Goal: Check status: Check status

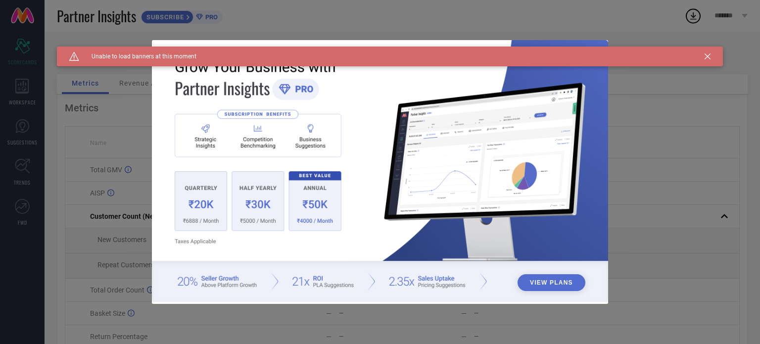
click at [706, 55] on icon at bounding box center [708, 56] width 6 height 6
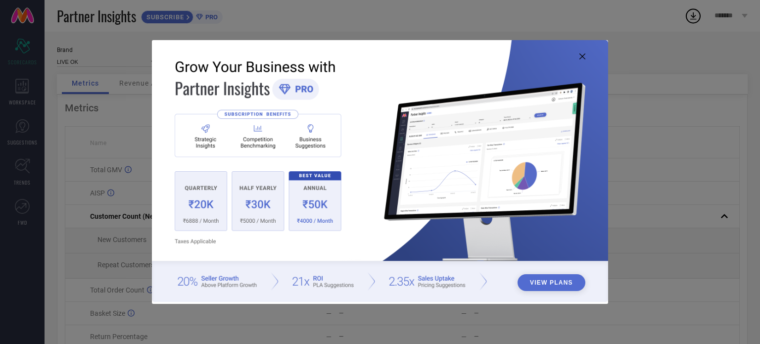
click at [580, 57] on icon at bounding box center [582, 56] width 6 height 6
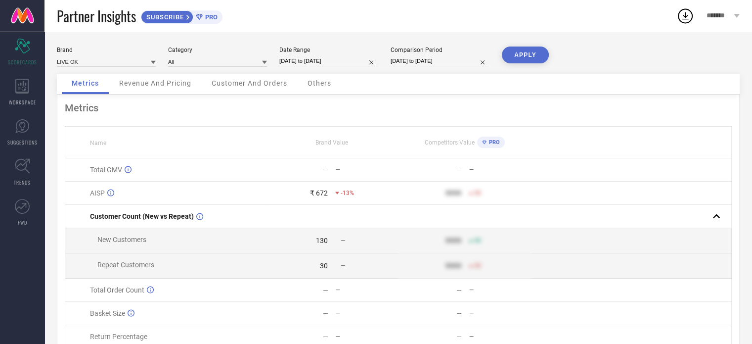
select select "8"
select select "2025"
select select "9"
select select "2025"
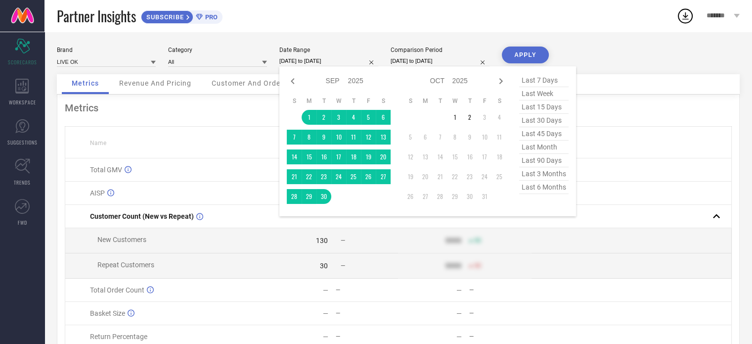
click at [340, 61] on input "[DATE] to [DATE]" at bounding box center [329, 61] width 99 height 10
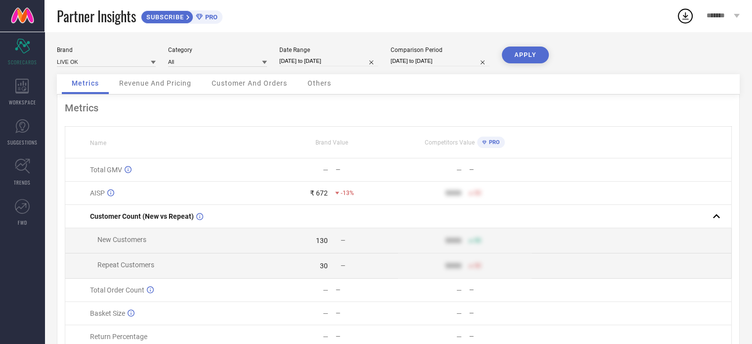
click at [531, 54] on button "APPLY" at bounding box center [525, 55] width 47 height 17
